Goal: Task Accomplishment & Management: Use online tool/utility

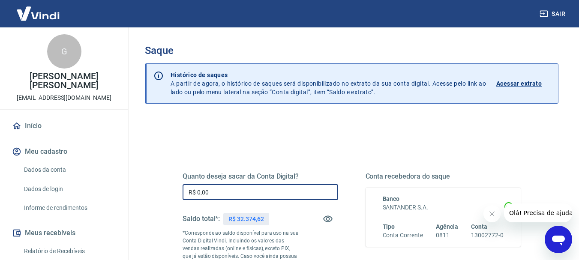
click at [221, 194] on input "R$ 0,00" at bounding box center [260, 192] width 156 height 16
drag, startPoint x: 201, startPoint y: 192, endPoint x: 166, endPoint y: 190, distance: 35.6
click at [166, 191] on div "Quanto deseja sacar da Conta Digital? R$ 0,00 ​ Saldo total*: R$ 32.374,62 *Cor…" at bounding box center [351, 238] width 379 height 207
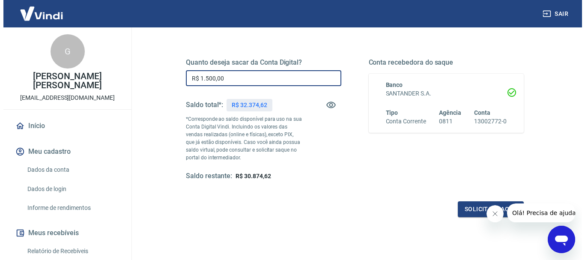
scroll to position [129, 0]
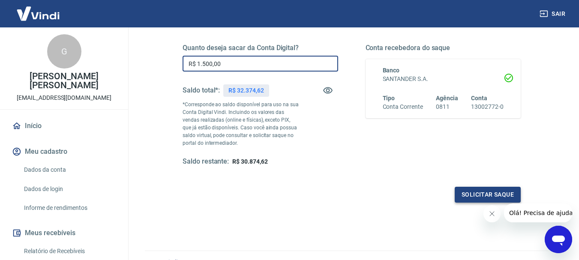
type input "R$ 1.500,00"
click at [471, 194] on button "Solicitar saque" at bounding box center [488, 195] width 66 height 16
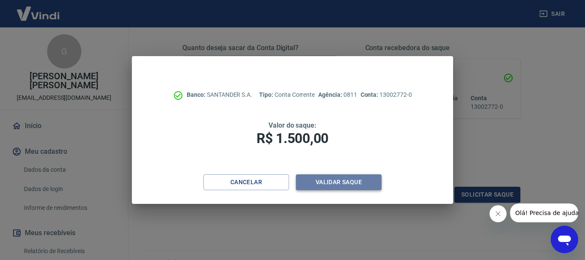
click at [312, 180] on button "Validar saque" at bounding box center [339, 182] width 86 height 16
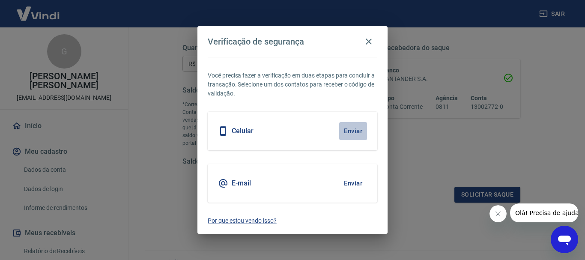
click at [349, 129] on button "Enviar" at bounding box center [353, 131] width 28 height 18
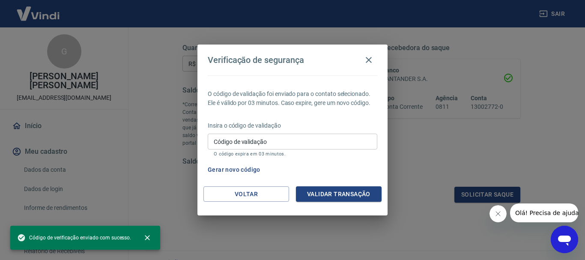
click at [325, 140] on input "Código de validação" at bounding box center [293, 142] width 170 height 16
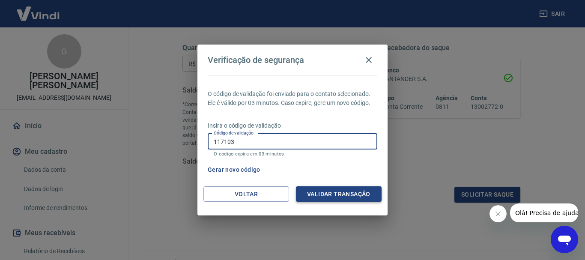
type input "117103"
click at [318, 190] on button "Validar transação" at bounding box center [339, 194] width 86 height 16
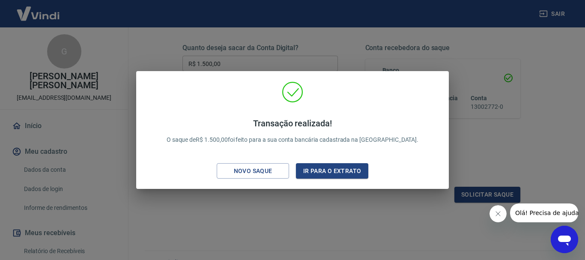
click at [268, 206] on div "Transação realizada! O saque de R$ 1.500,00 foi feito para a sua conta bancária…" at bounding box center [292, 130] width 585 height 260
